Goal: Information Seeking & Learning: Check status

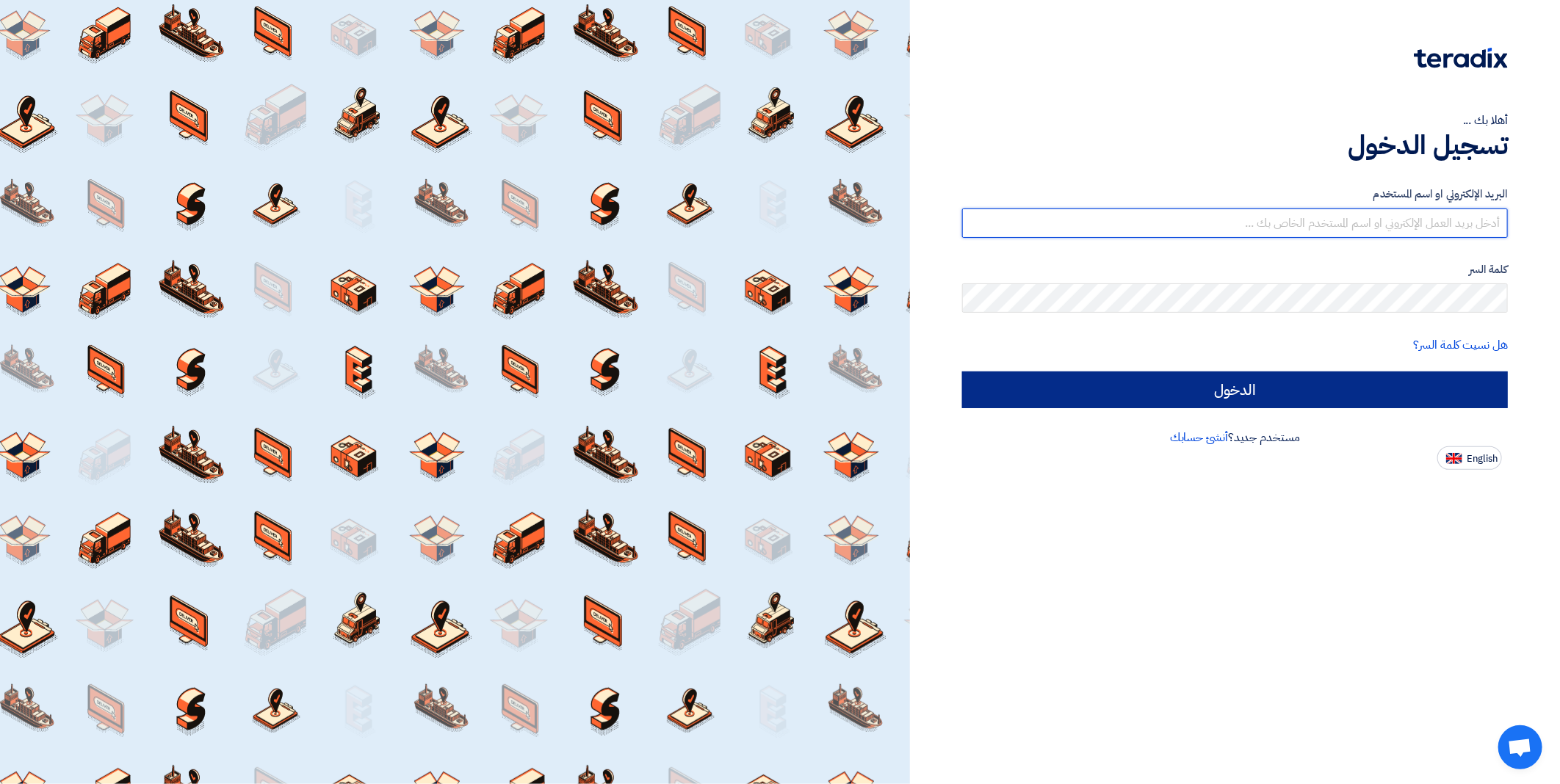
type input "[EMAIL_ADDRESS][DOMAIN_NAME]"
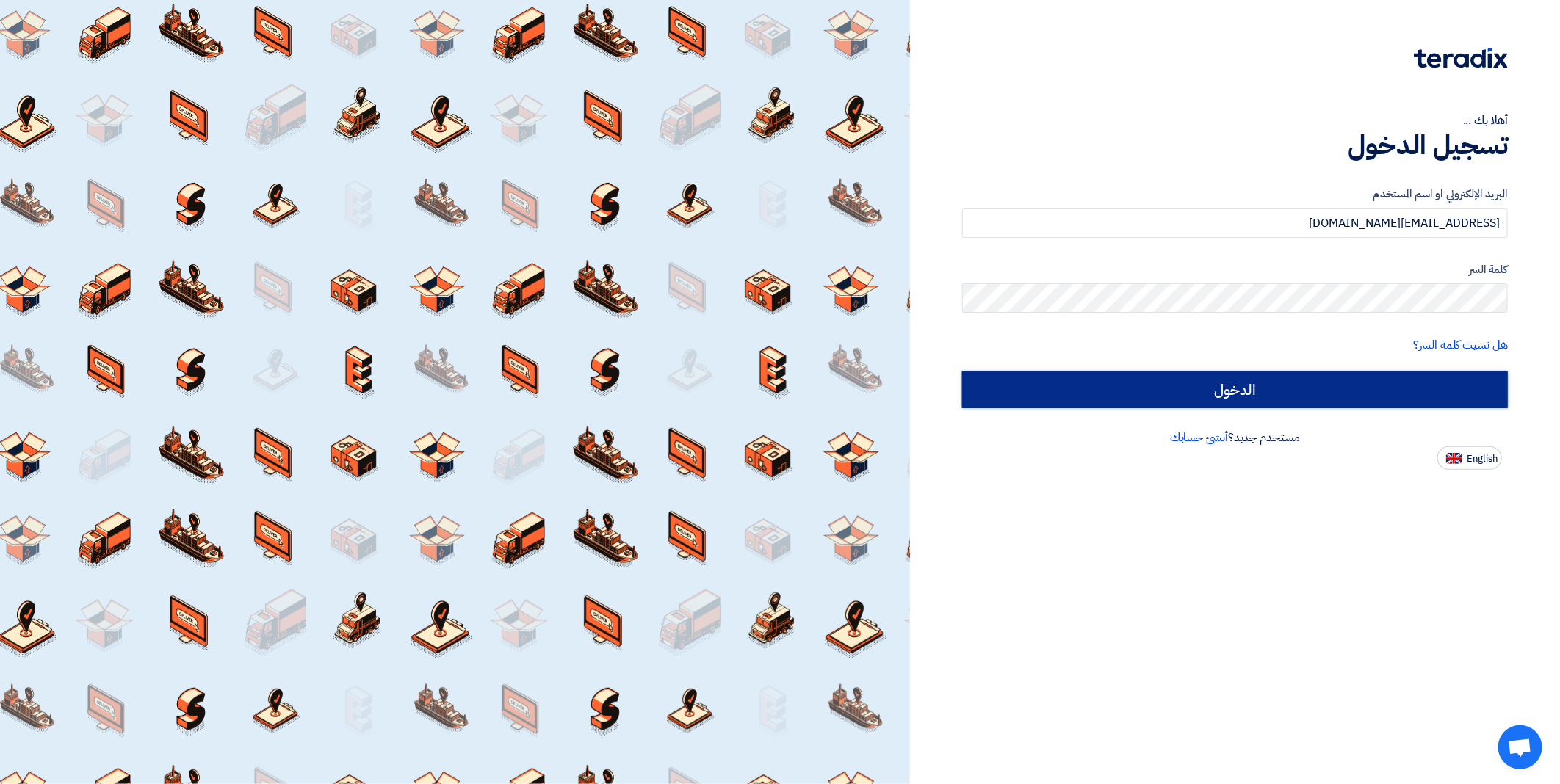
click at [1215, 384] on input "الدخول" at bounding box center [1235, 390] width 546 height 37
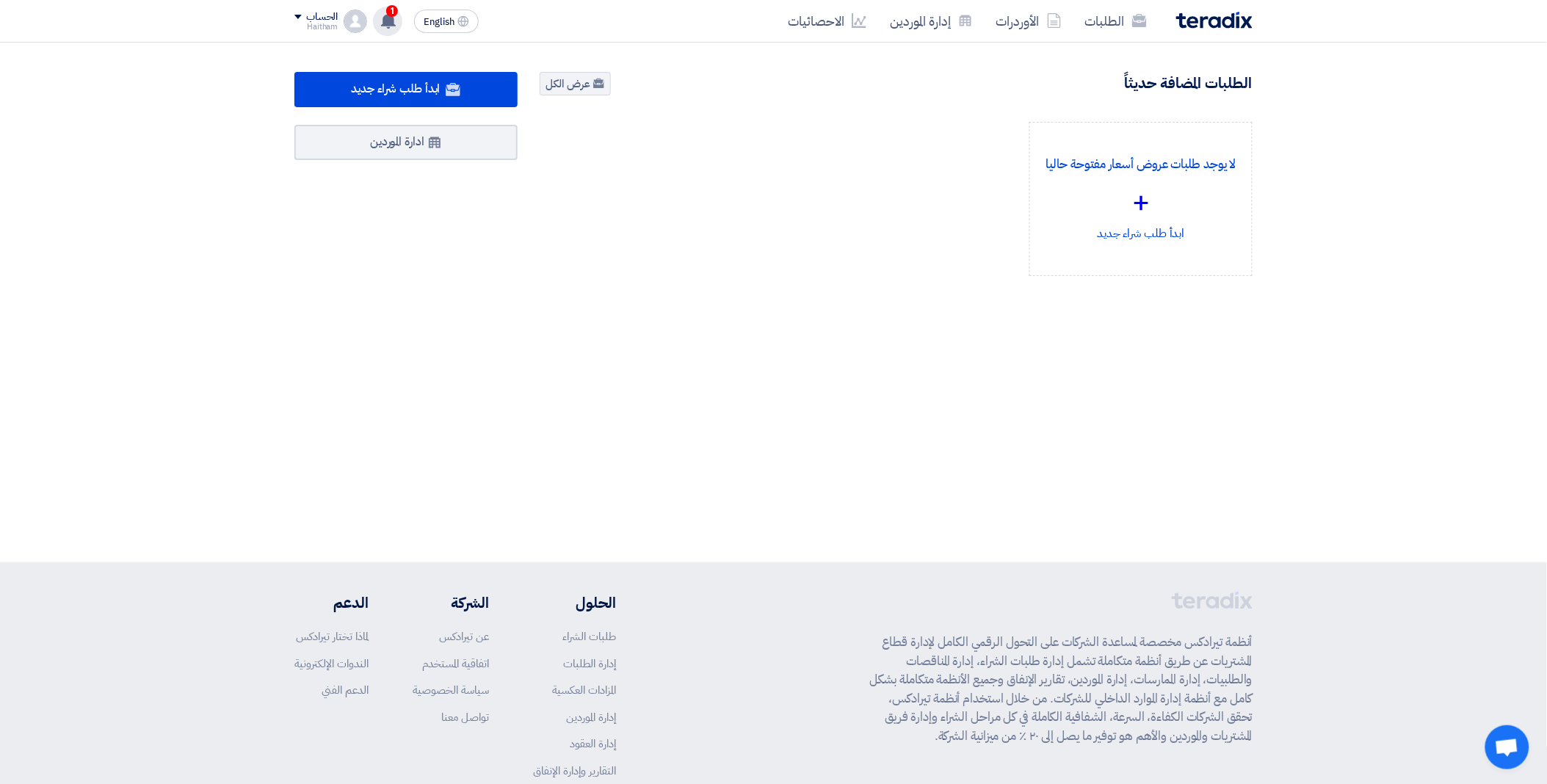
click at [389, 18] on use at bounding box center [388, 20] width 15 height 16
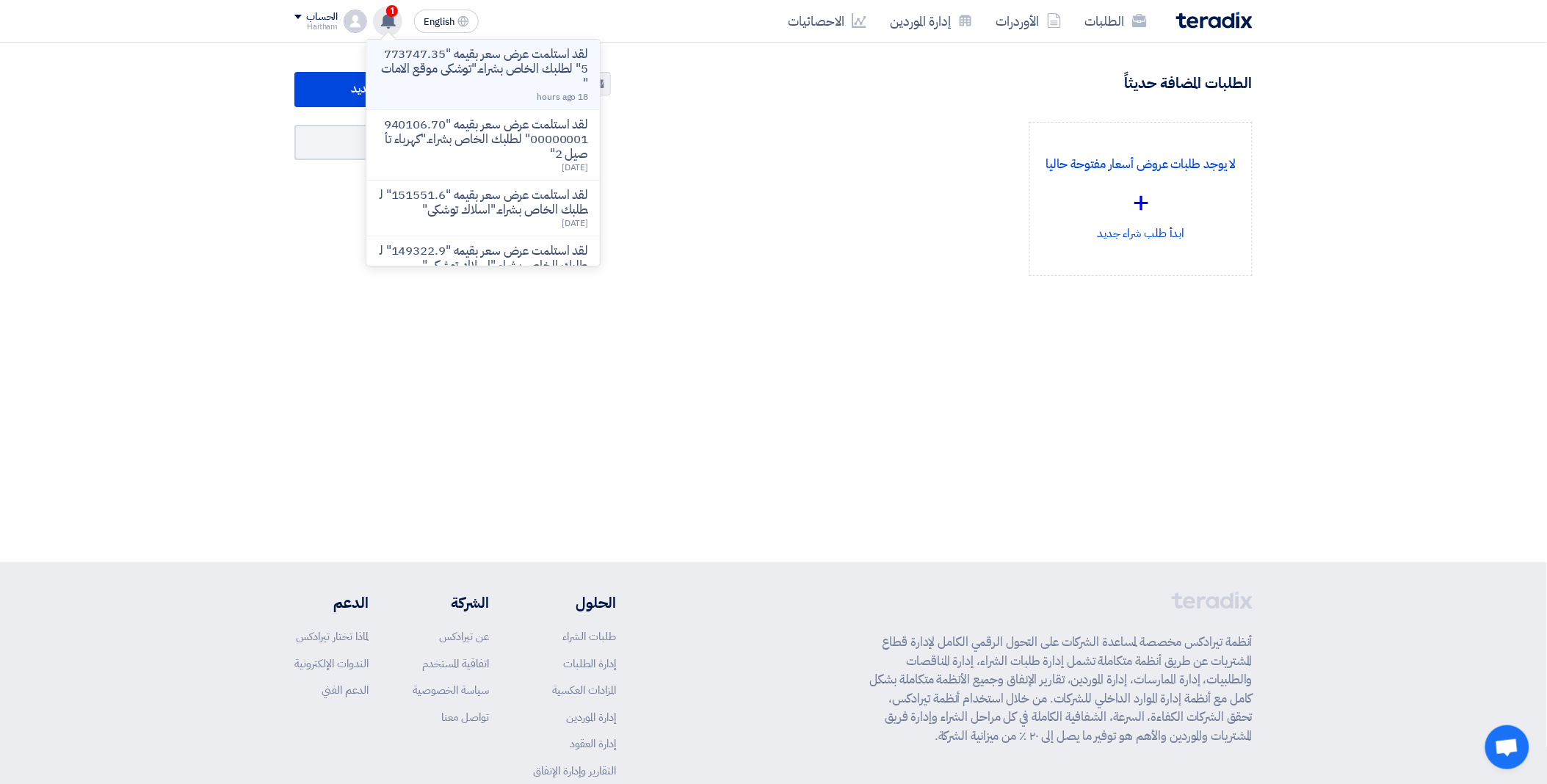
click at [410, 55] on p "لقد استلمت عرض سعر بقيمه "773747.355" لطلبك الخاص بشراء."توشكى موقع الامات "" at bounding box center [483, 69] width 210 height 44
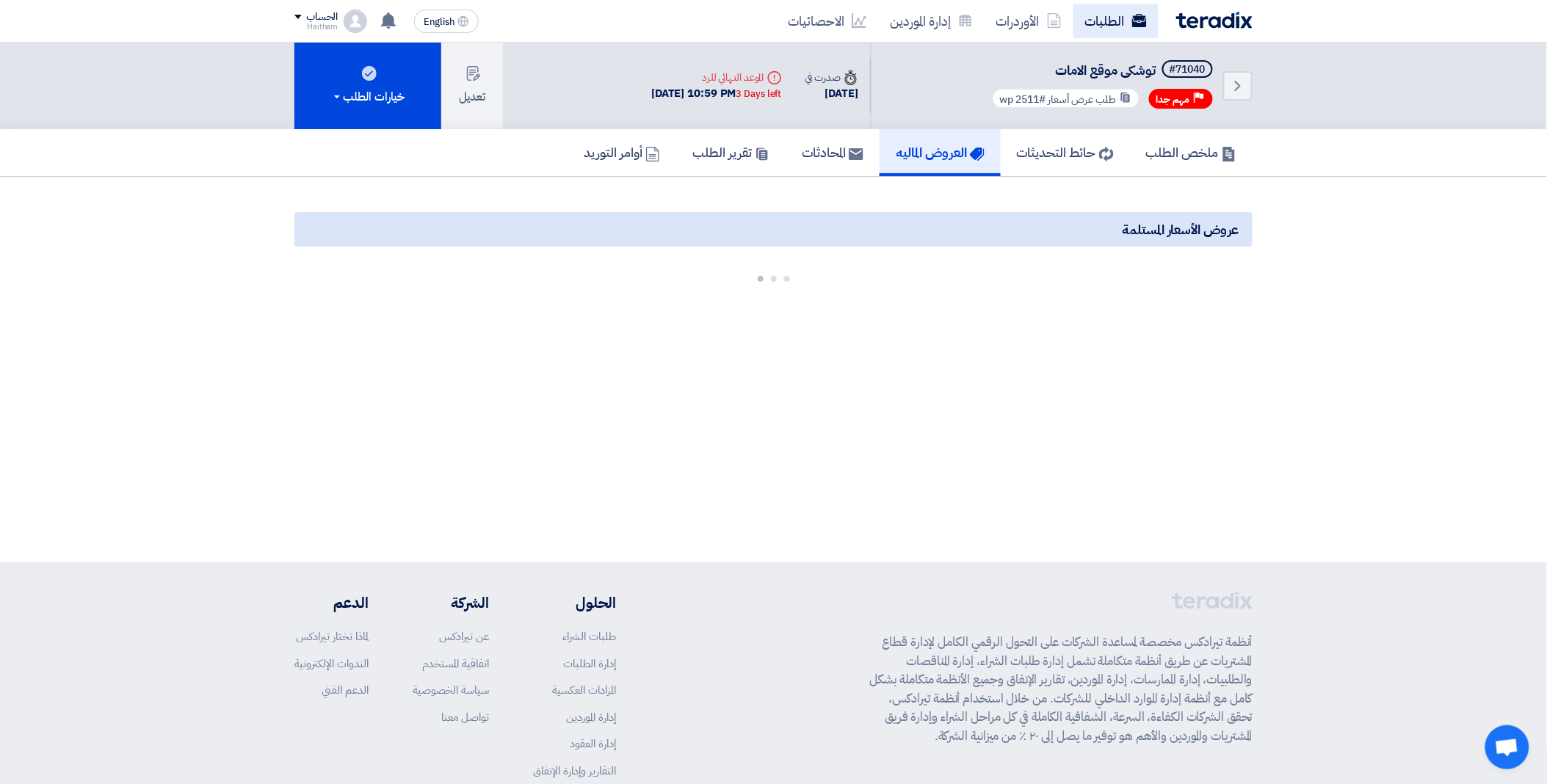
click at [1117, 25] on link "الطلبات" at bounding box center [1116, 20] width 86 height 34
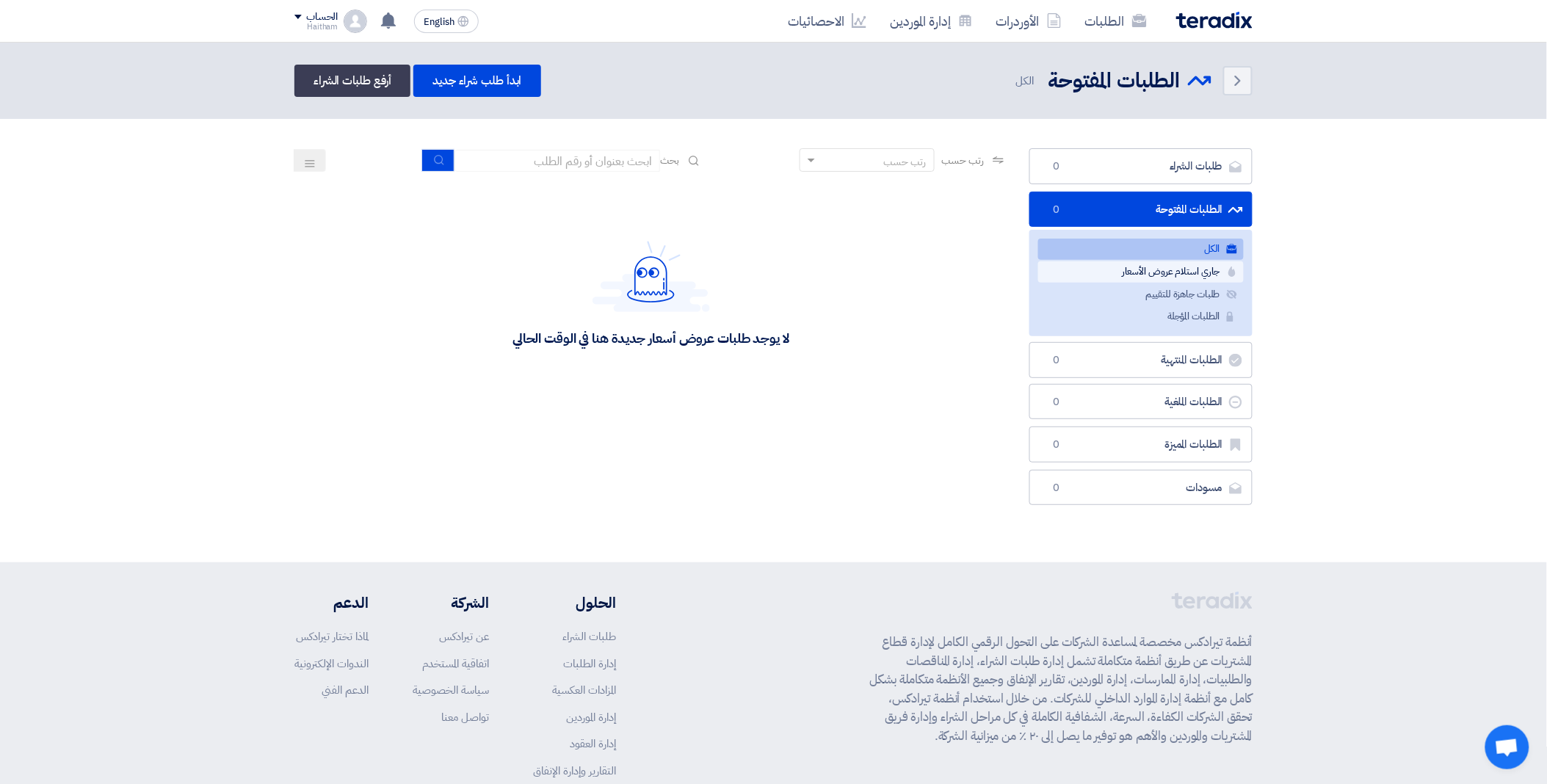
click at [1147, 267] on link "جاري استلام عروض الأسعار جاري استلام عروض الأسعار" at bounding box center [1140, 272] width 206 height 21
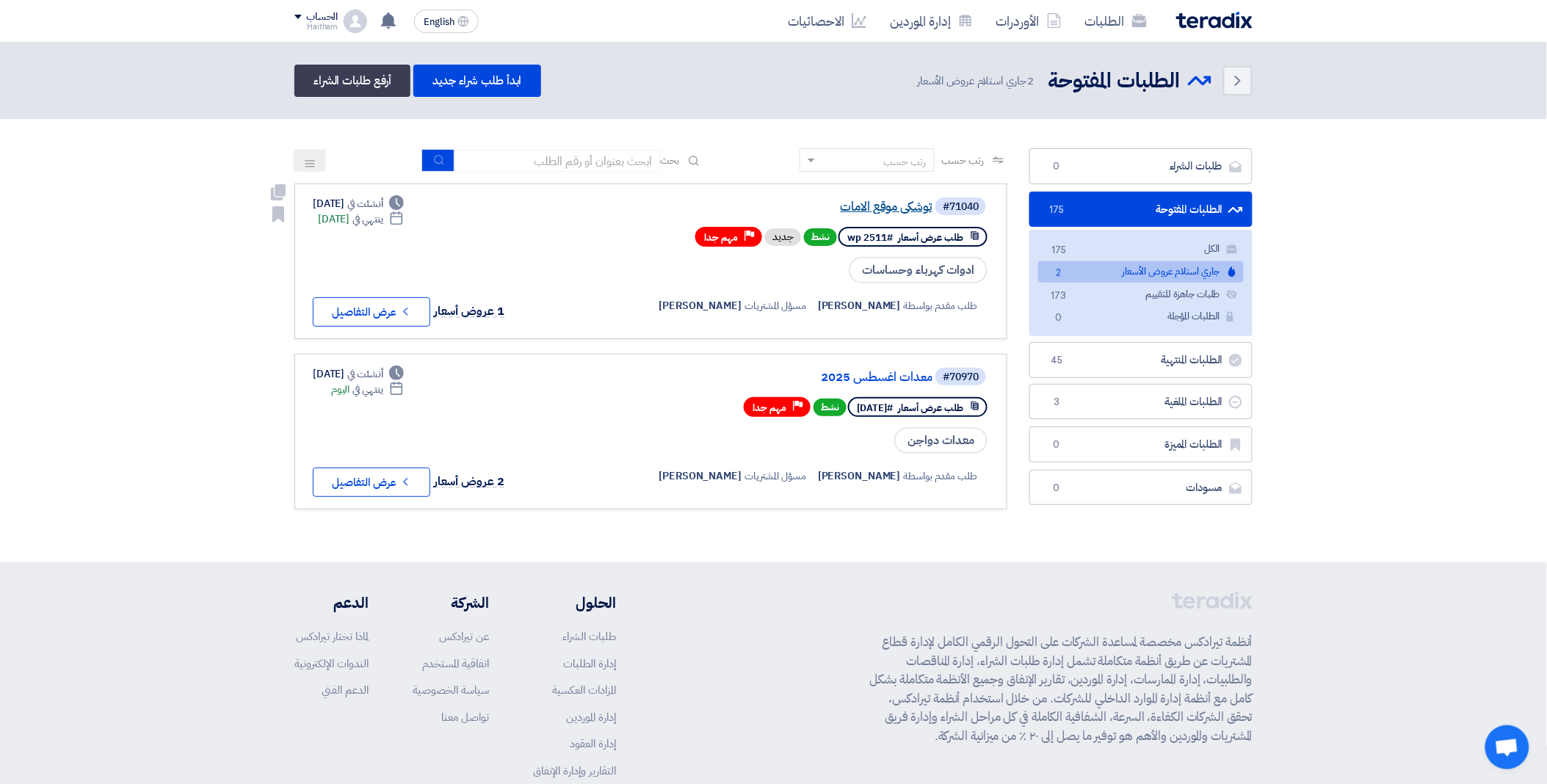
click at [862, 200] on link "توشكى موقع الامات" at bounding box center [785, 206] width 294 height 13
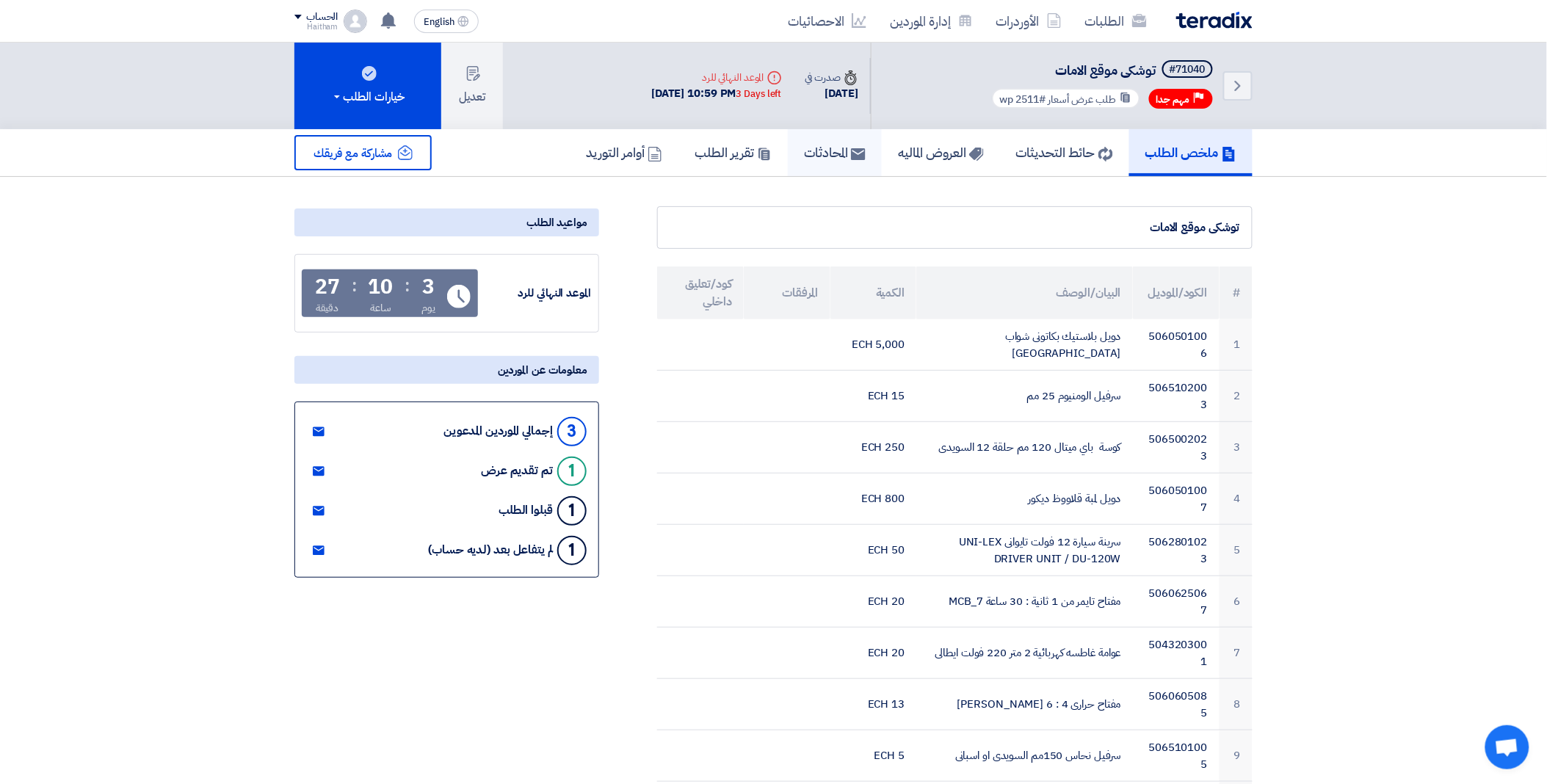
click at [825, 147] on h5 "المحادثات" at bounding box center [835, 152] width 62 height 17
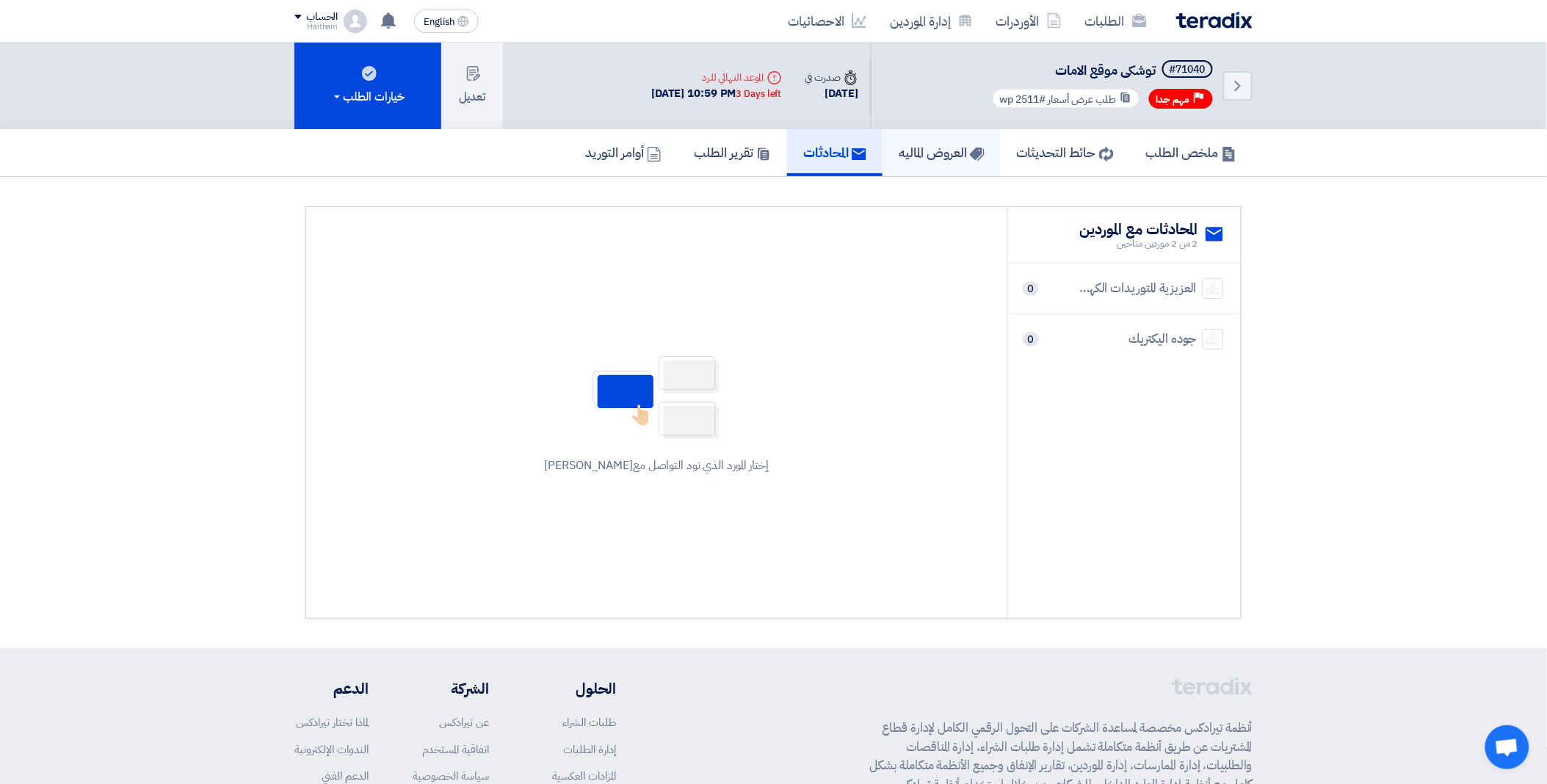
click at [903, 151] on h5 "العروض الماليه" at bounding box center [941, 152] width 86 height 17
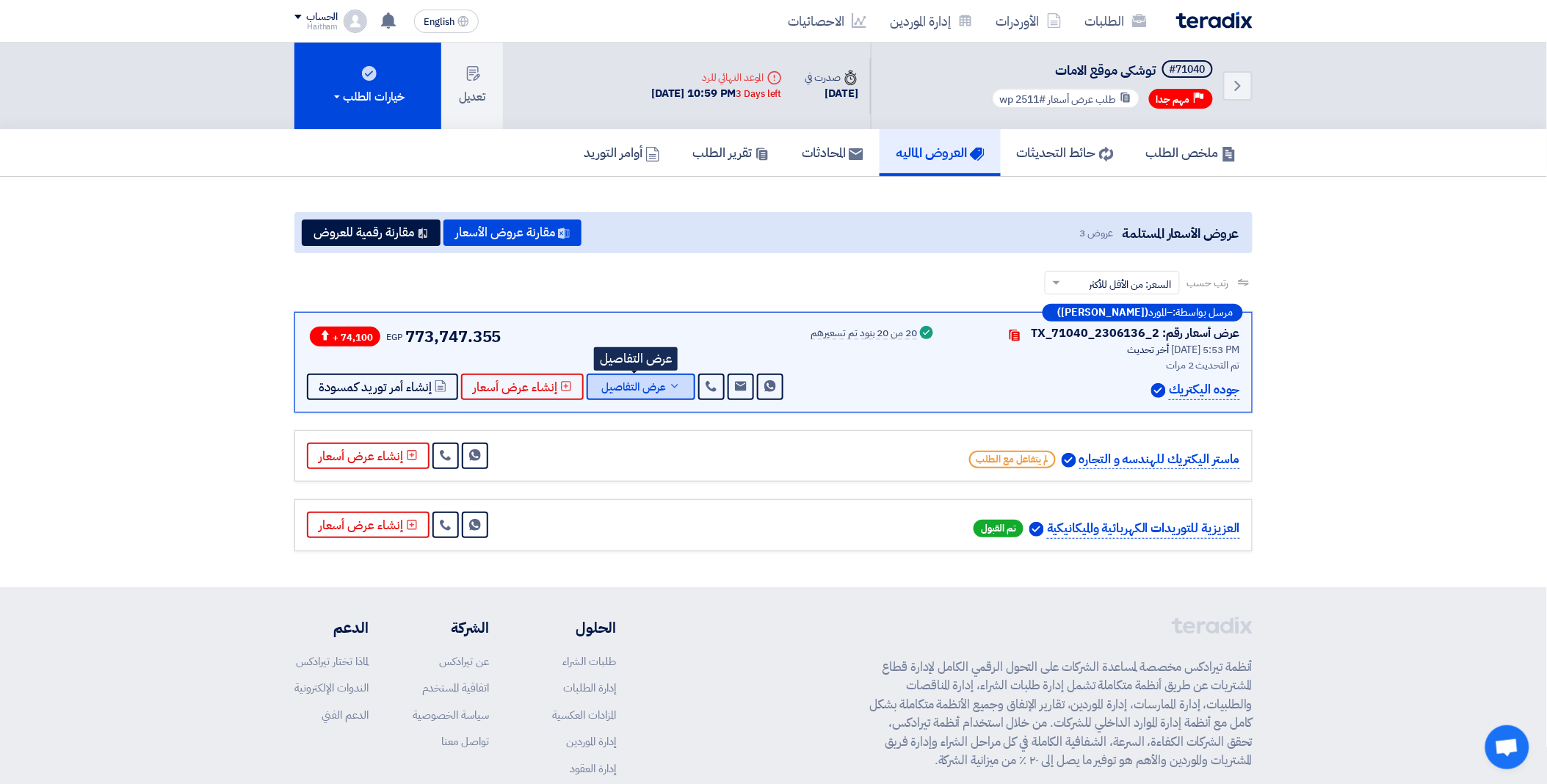
click at [644, 389] on span "عرض التفاصيل" at bounding box center [633, 387] width 64 height 11
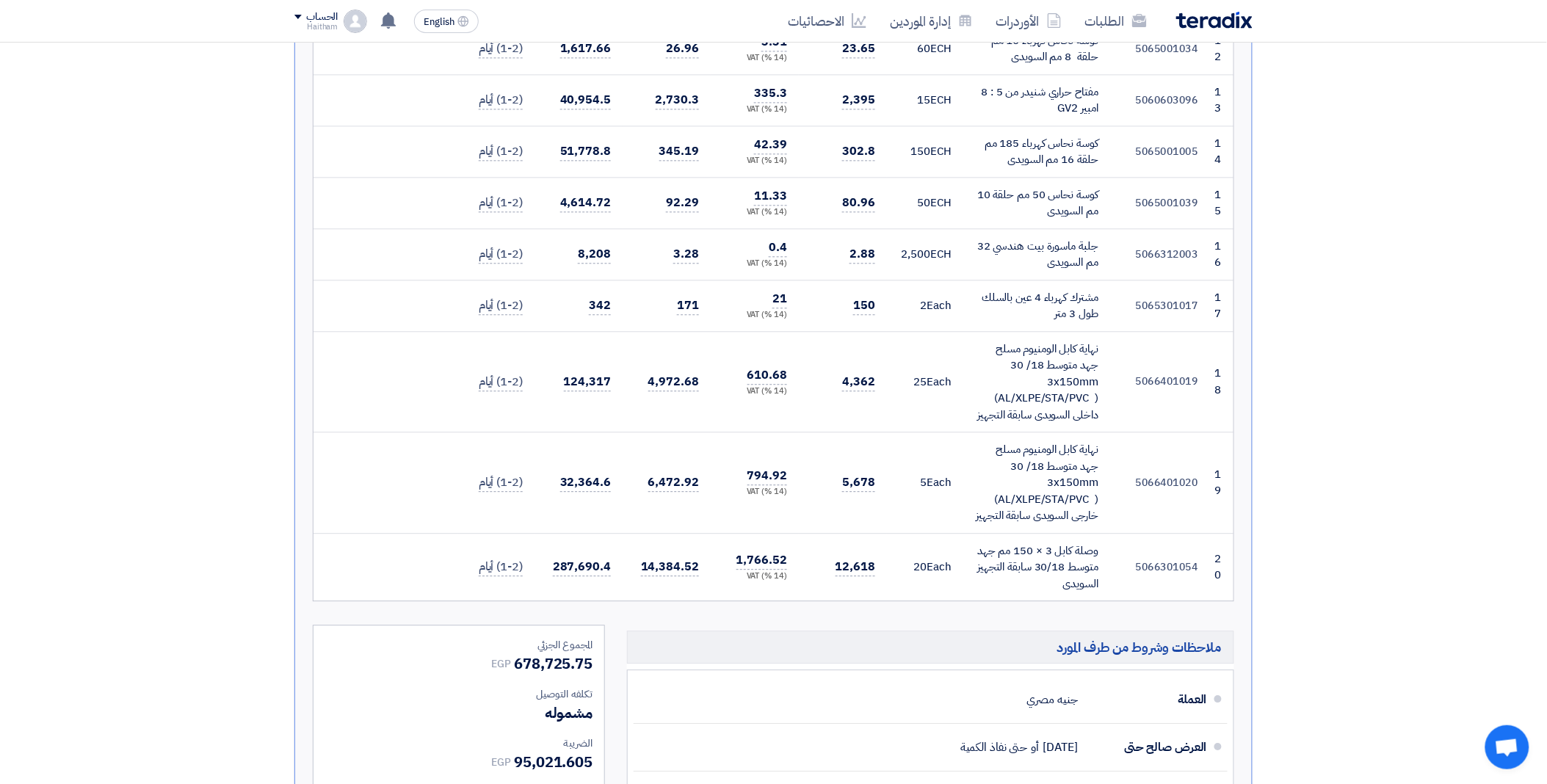
scroll to position [1134, 0]
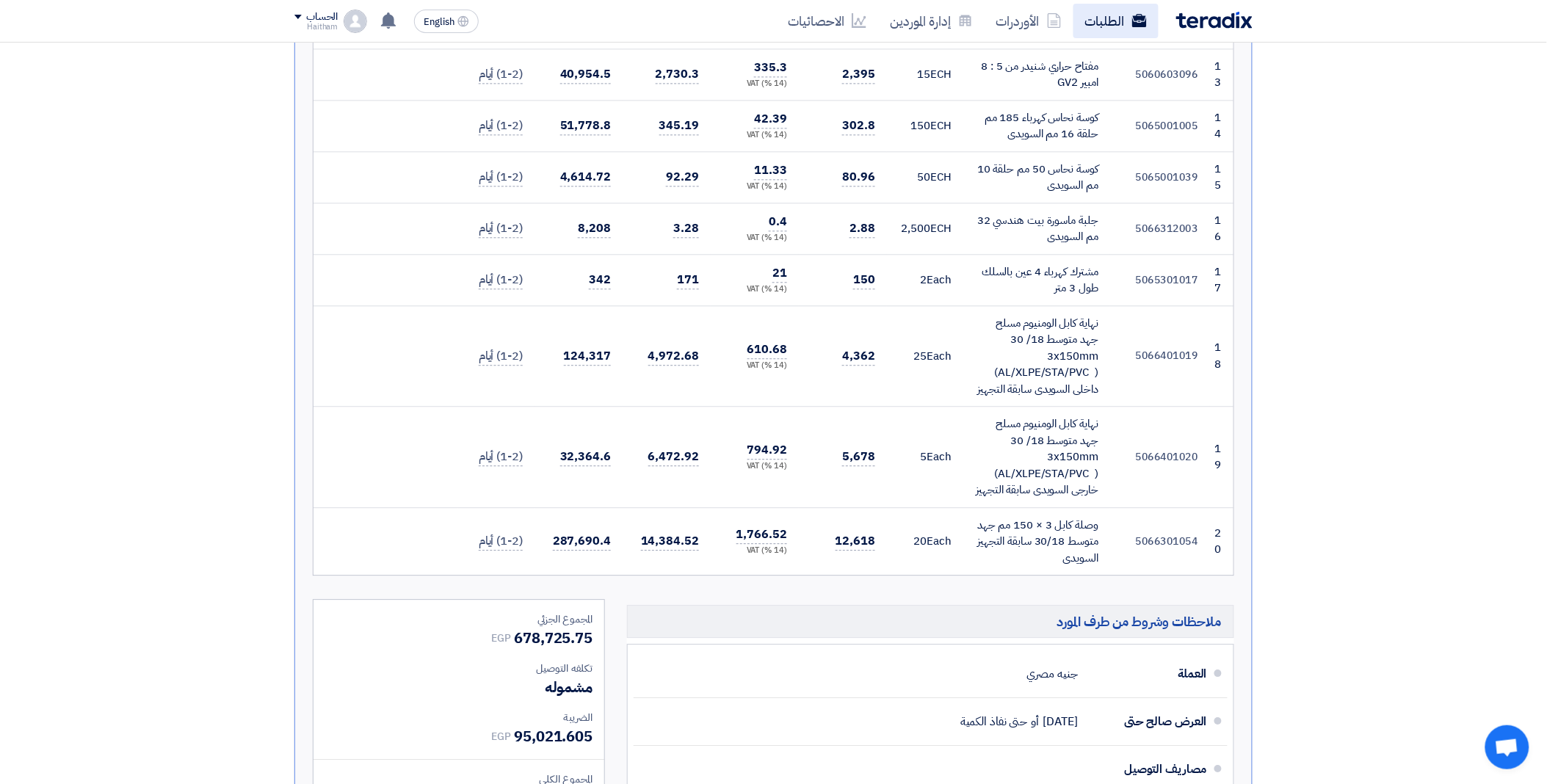
click at [1120, 27] on link "الطلبات" at bounding box center [1116, 20] width 86 height 34
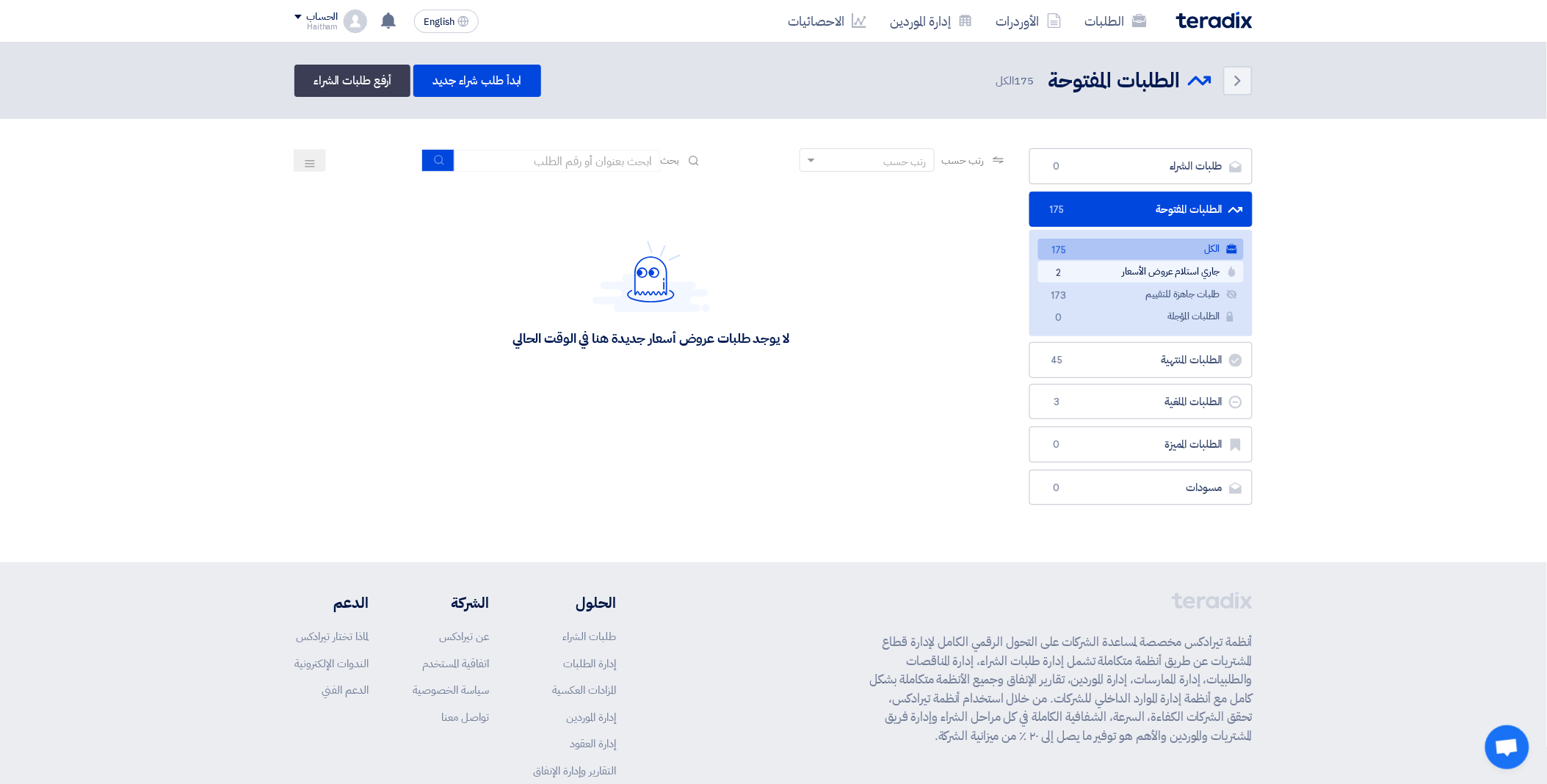
click at [1142, 272] on link "جاري استلام عروض الأسعار جاري استلام عروض الأسعار 2" at bounding box center [1140, 272] width 206 height 21
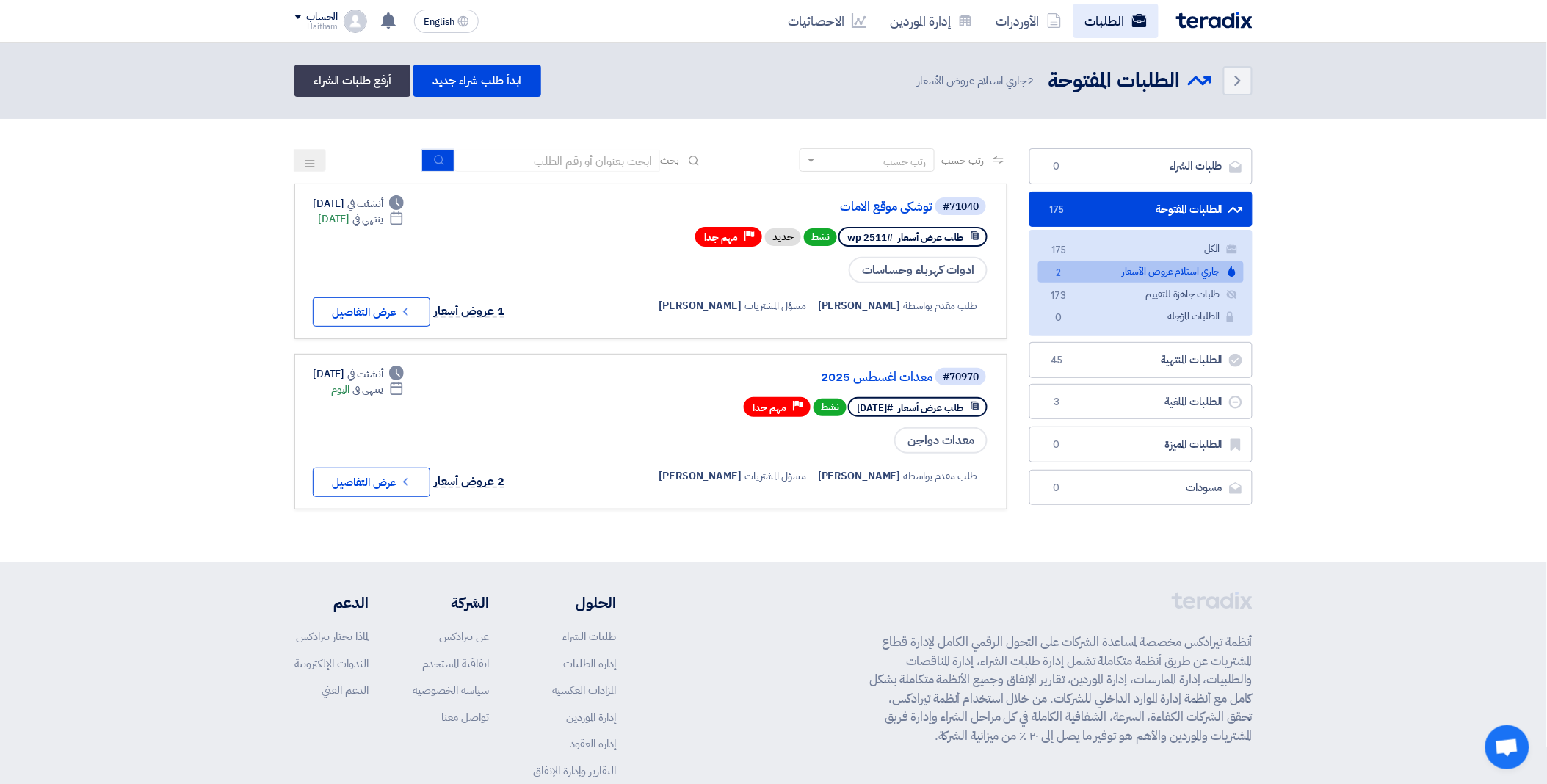
click at [1107, 25] on link "الطلبات" at bounding box center [1116, 20] width 86 height 34
